Goal: Transaction & Acquisition: Obtain resource

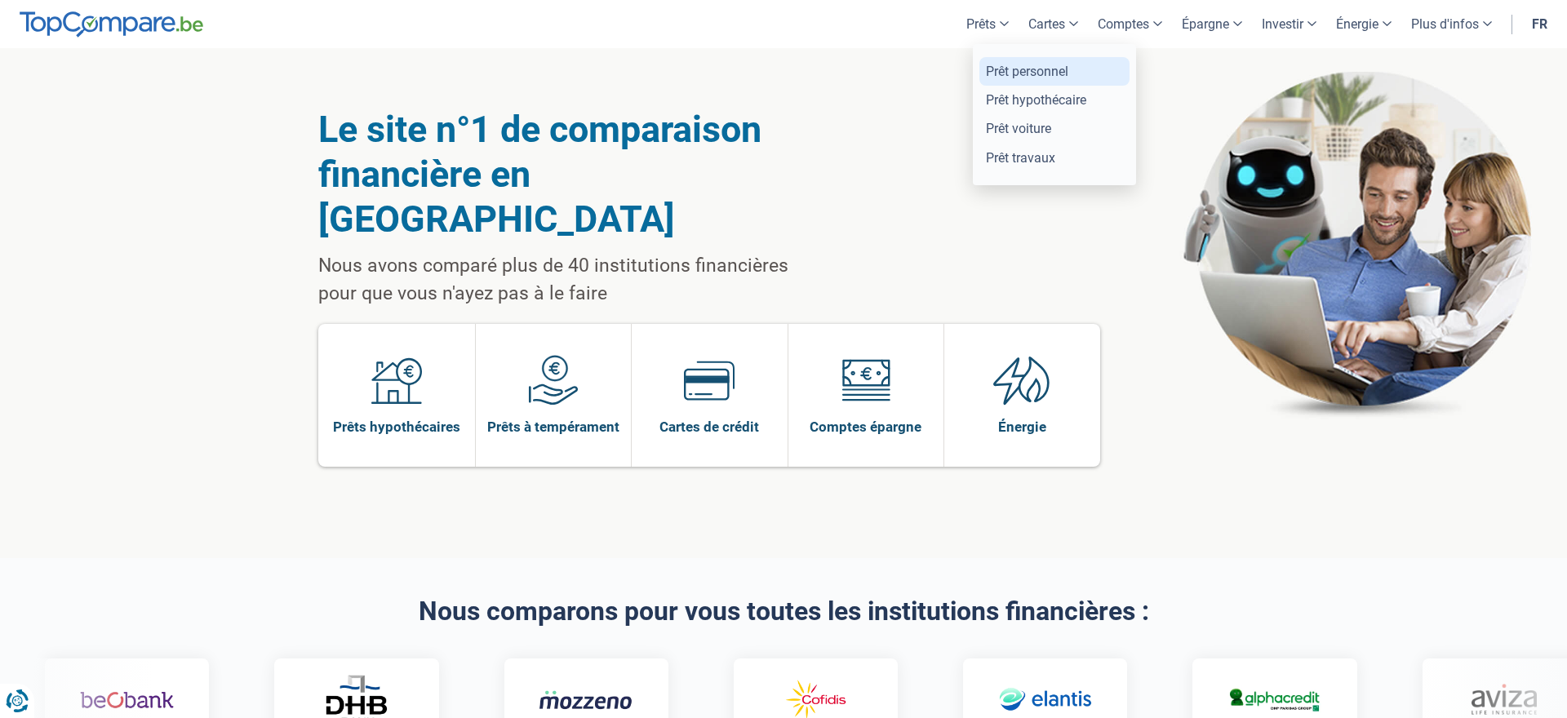
click at [1017, 76] on link "Prêt personnel" at bounding box center [1054, 71] width 150 height 29
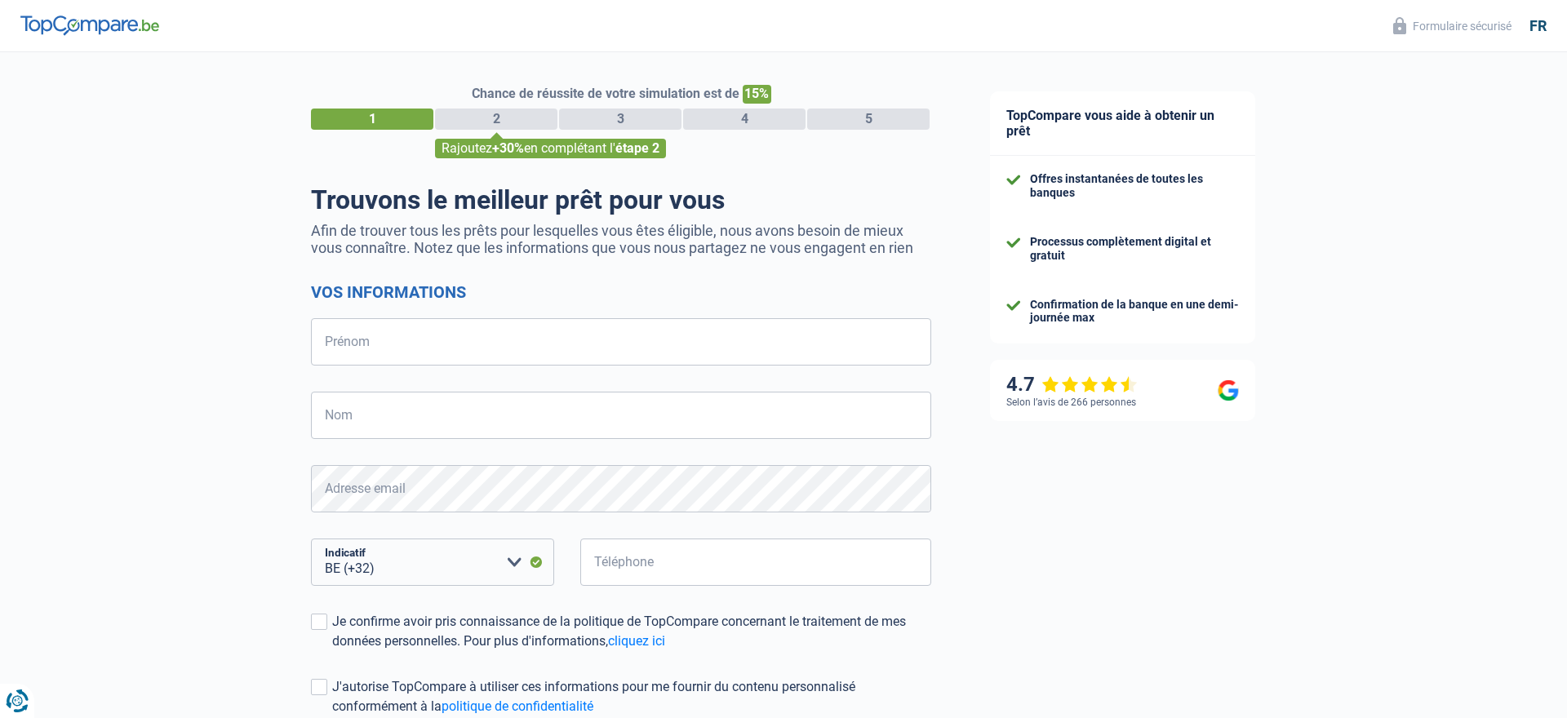
select select "32"
click at [481, 118] on div "2" at bounding box center [496, 119] width 122 height 21
